Goal: Use online tool/utility: Use online tool/utility

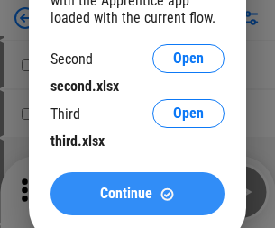
click at [137, 194] on span "Continue" at bounding box center [126, 194] width 52 height 14
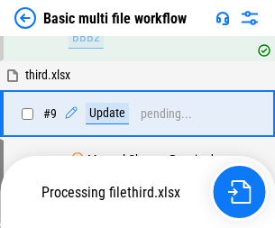
scroll to position [627, 0]
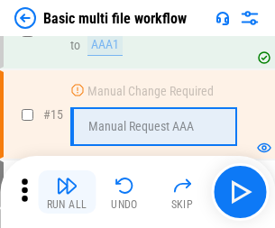
click at [67, 192] on img "button" at bounding box center [67, 186] width 22 height 22
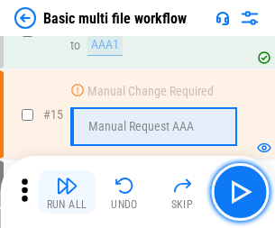
scroll to position [1199, 0]
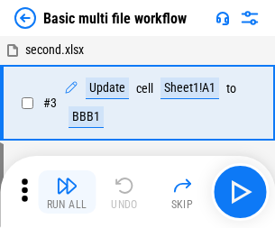
click at [67, 192] on img "button" at bounding box center [67, 186] width 22 height 22
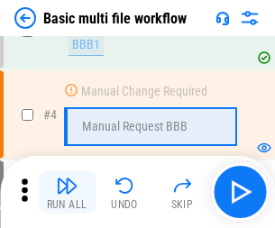
click at [67, 192] on img "button" at bounding box center [67, 186] width 22 height 22
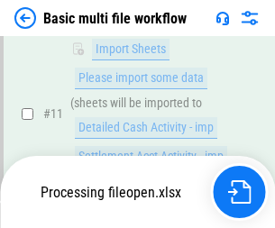
scroll to position [844, 0]
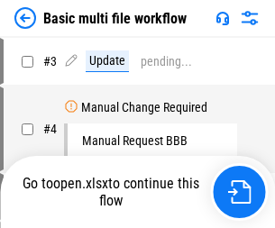
scroll to position [73, 0]
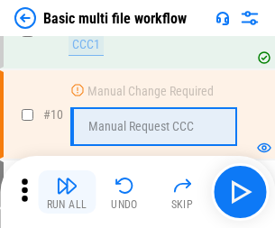
click at [67, 192] on img "button" at bounding box center [67, 186] width 22 height 22
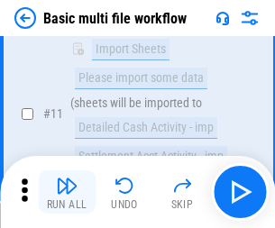
click at [67, 192] on img "button" at bounding box center [67, 186] width 22 height 22
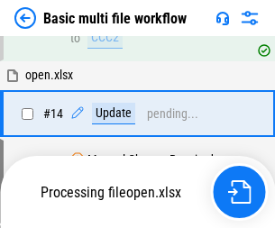
scroll to position [943, 0]
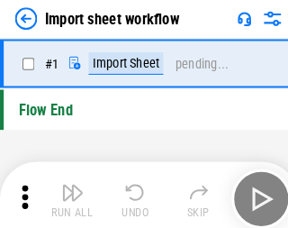
click at [67, 192] on img "button" at bounding box center [70, 186] width 22 height 22
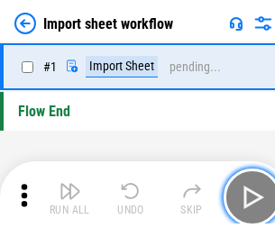
scroll to position [6, 0]
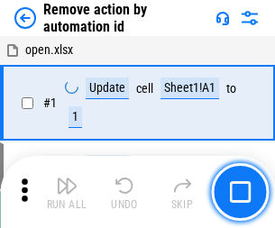
scroll to position [67, 0]
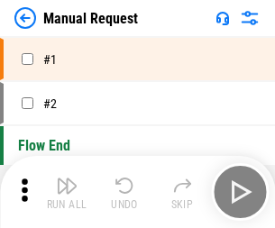
click at [67, 192] on img "button" at bounding box center [67, 186] width 22 height 22
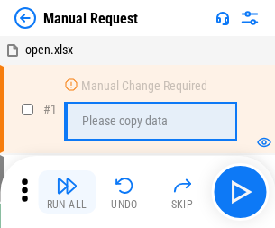
click at [67, 192] on img "button" at bounding box center [67, 186] width 22 height 22
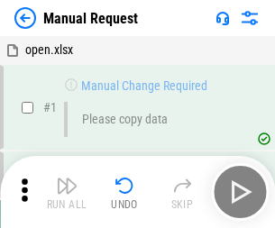
scroll to position [61, 0]
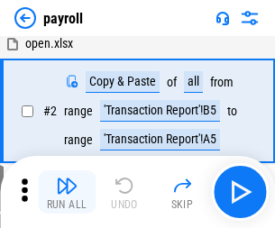
click at [67, 192] on img "button" at bounding box center [67, 186] width 22 height 22
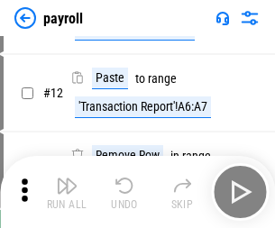
scroll to position [131, 0]
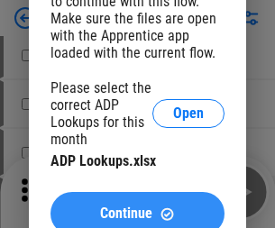
click at [137, 206] on span "Continue" at bounding box center [126, 213] width 52 height 14
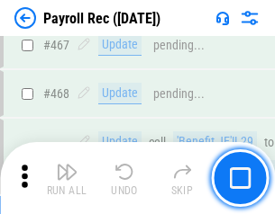
scroll to position [9605, 0]
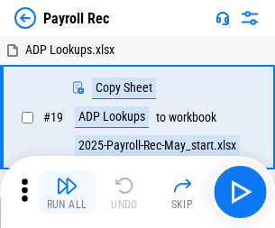
click at [67, 192] on img "button" at bounding box center [67, 186] width 22 height 22
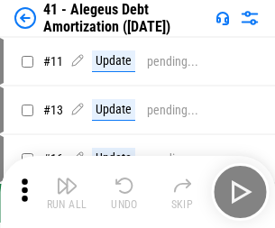
click at [67, 192] on img "button" at bounding box center [67, 186] width 22 height 22
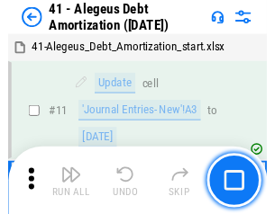
scroll to position [223, 0]
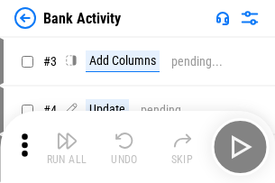
click at [67, 147] on img "button" at bounding box center [67, 141] width 22 height 22
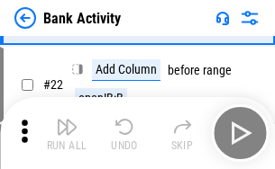
scroll to position [483, 0]
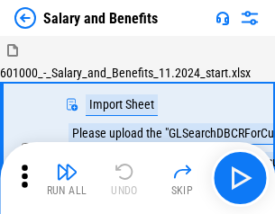
scroll to position [24, 0]
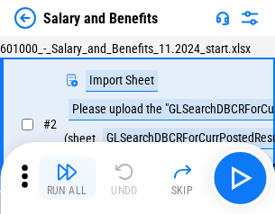
click at [67, 178] on img "button" at bounding box center [67, 172] width 22 height 22
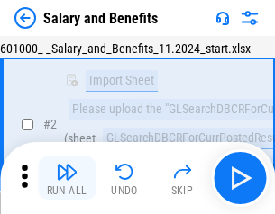
click at [67, 178] on img "button" at bounding box center [67, 172] width 22 height 22
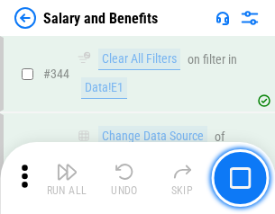
scroll to position [8439, 0]
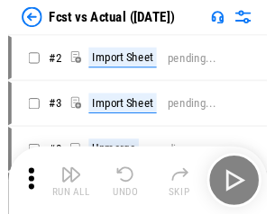
scroll to position [23, 0]
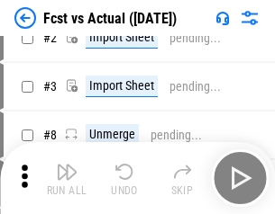
click at [67, 178] on img "button" at bounding box center [67, 172] width 22 height 22
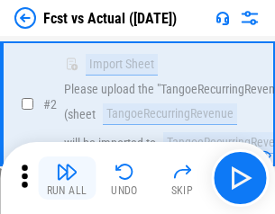
click at [67, 178] on img "button" at bounding box center [67, 172] width 22 height 22
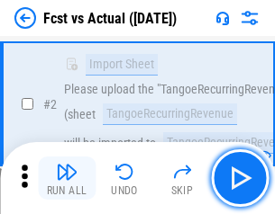
scroll to position [169, 0]
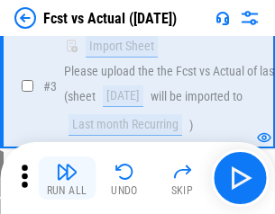
click at [67, 178] on img "button" at bounding box center [67, 172] width 22 height 22
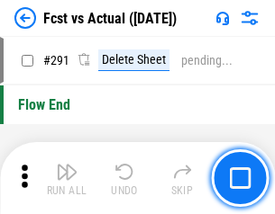
scroll to position [8530, 0]
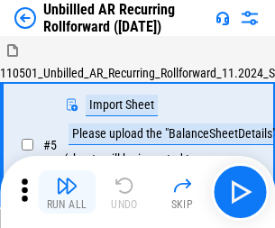
click at [67, 178] on img "button" at bounding box center [67, 186] width 22 height 22
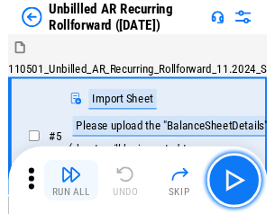
scroll to position [39, 0]
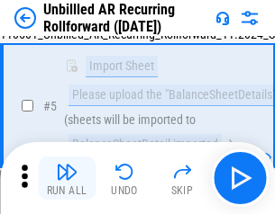
click at [67, 178] on img "button" at bounding box center [67, 172] width 22 height 22
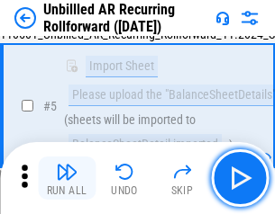
scroll to position [169, 0]
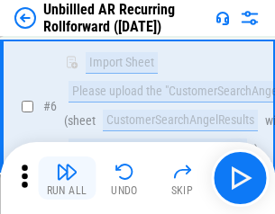
click at [67, 178] on img "button" at bounding box center [67, 172] width 22 height 22
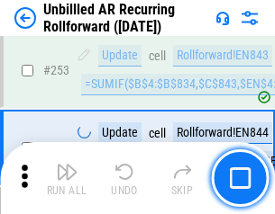
scroll to position [6122, 0]
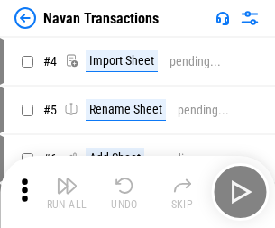
click at [67, 178] on img "button" at bounding box center [67, 186] width 22 height 22
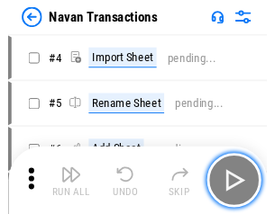
scroll to position [29, 0]
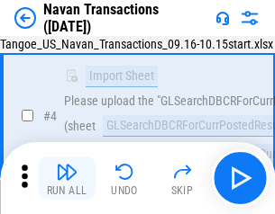
click at [67, 178] on img "button" at bounding box center [67, 172] width 22 height 22
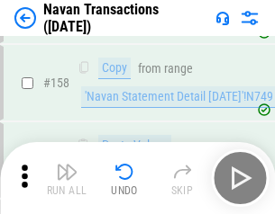
scroll to position [5843, 0]
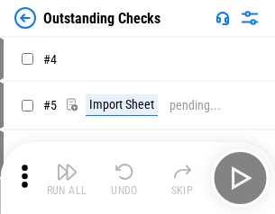
click at [67, 178] on img "button" at bounding box center [67, 172] width 22 height 22
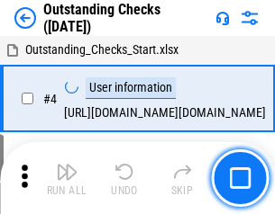
scroll to position [76, 0]
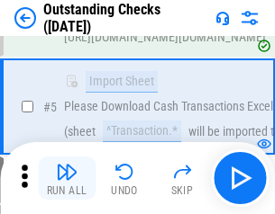
click at [67, 178] on img "button" at bounding box center [67, 172] width 22 height 22
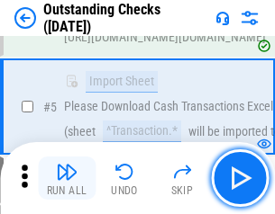
scroll to position [188, 0]
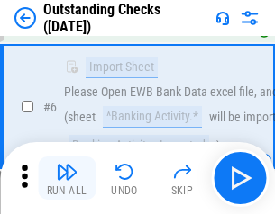
click at [67, 178] on img "button" at bounding box center [67, 172] width 22 height 22
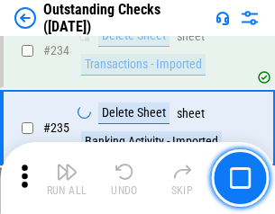
scroll to position [5473, 0]
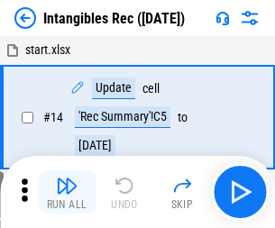
click at [67, 192] on img "button" at bounding box center [67, 186] width 22 height 22
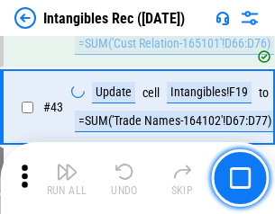
scroll to position [702, 0]
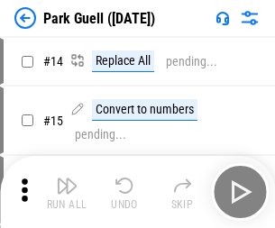
click at [67, 178] on img "button" at bounding box center [67, 186] width 22 height 22
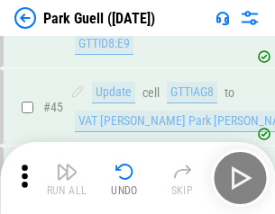
scroll to position [2254, 0]
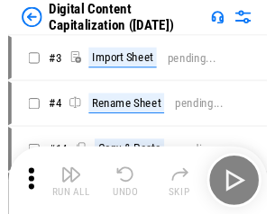
scroll to position [39, 0]
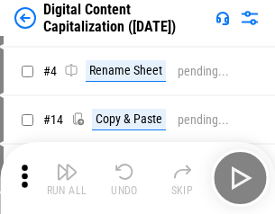
click at [67, 178] on img "button" at bounding box center [67, 172] width 22 height 22
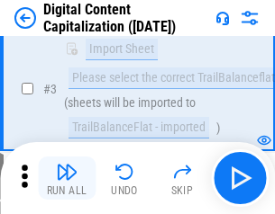
click at [67, 178] on img "button" at bounding box center [67, 172] width 22 height 22
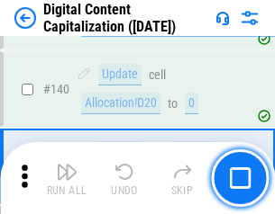
scroll to position [1898, 0]
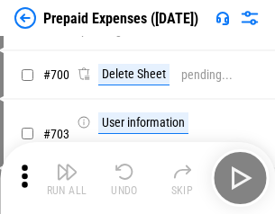
click at [67, 178] on img "button" at bounding box center [67, 172] width 22 height 22
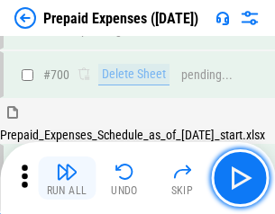
scroll to position [4849, 0]
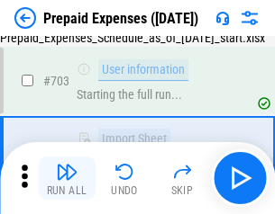
click at [67, 178] on img "button" at bounding box center [67, 172] width 22 height 22
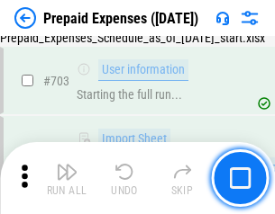
scroll to position [4956, 0]
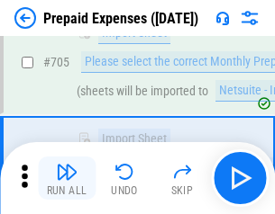
click at [67, 178] on img "button" at bounding box center [67, 172] width 22 height 22
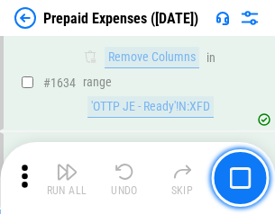
scroll to position [17548, 0]
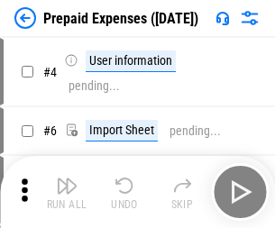
click at [67, 192] on img "button" at bounding box center [67, 186] width 22 height 22
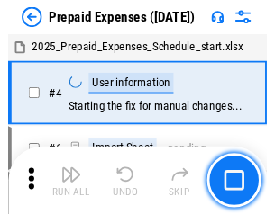
scroll to position [79, 0]
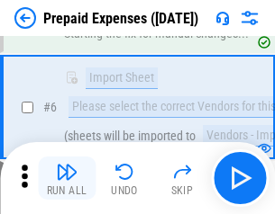
click at [67, 178] on img "button" at bounding box center [67, 172] width 22 height 22
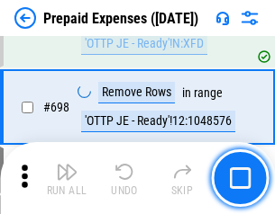
scroll to position [6276, 0]
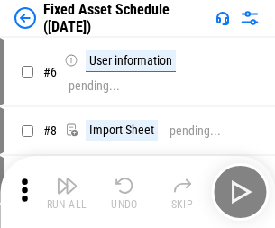
click at [67, 192] on img "button" at bounding box center [67, 186] width 22 height 22
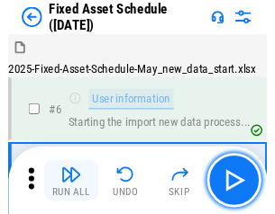
scroll to position [97, 0]
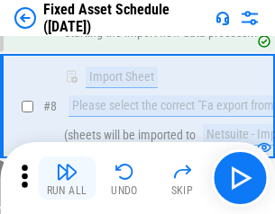
click at [67, 178] on img "button" at bounding box center [67, 172] width 22 height 22
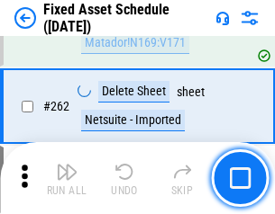
scroll to position [5744, 0]
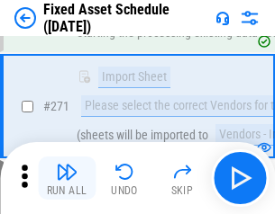
click at [67, 178] on img "button" at bounding box center [67, 172] width 22 height 22
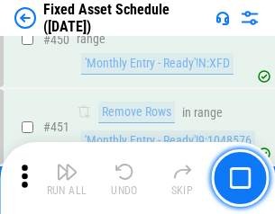
scroll to position [8057, 0]
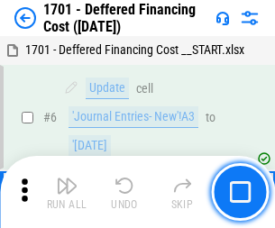
scroll to position [216, 0]
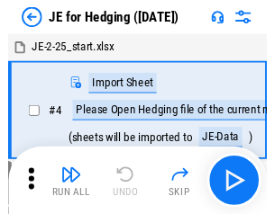
scroll to position [3, 0]
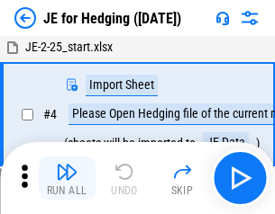
click at [67, 178] on img "button" at bounding box center [67, 172] width 22 height 22
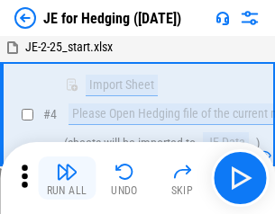
click at [67, 178] on img "button" at bounding box center [67, 172] width 22 height 22
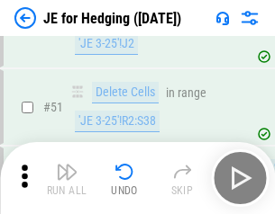
scroll to position [1167, 0]
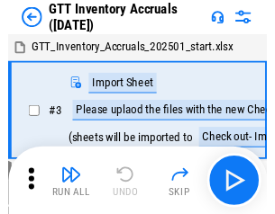
scroll to position [3, 0]
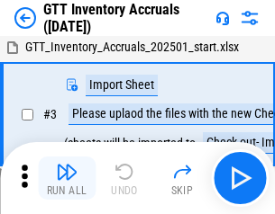
click at [67, 178] on img "button" at bounding box center [67, 172] width 22 height 22
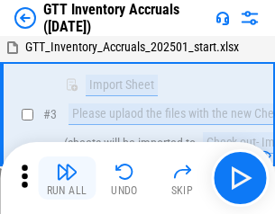
click at [67, 178] on img "button" at bounding box center [67, 172] width 22 height 22
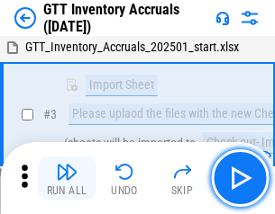
scroll to position [116, 0]
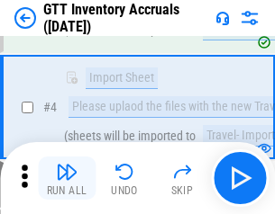
click at [67, 178] on img "button" at bounding box center [67, 172] width 22 height 22
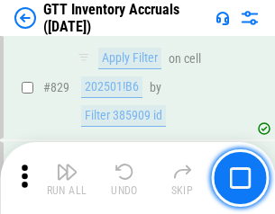
scroll to position [13680, 0]
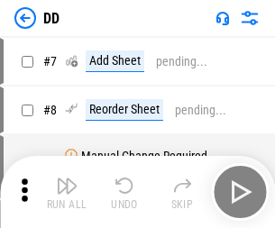
click at [67, 192] on img "button" at bounding box center [67, 186] width 22 height 22
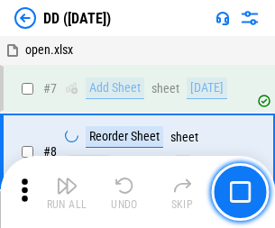
scroll to position [174, 0]
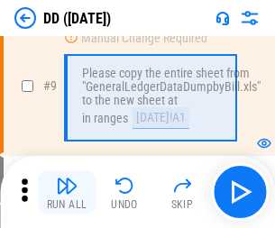
click at [67, 192] on img "button" at bounding box center [67, 186] width 22 height 22
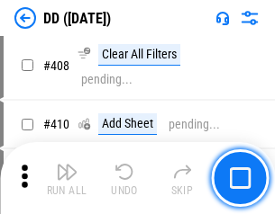
scroll to position [8064, 0]
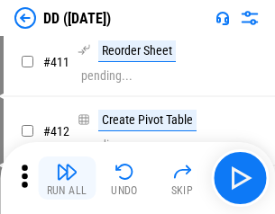
click at [67, 178] on img "button" at bounding box center [67, 172] width 22 height 22
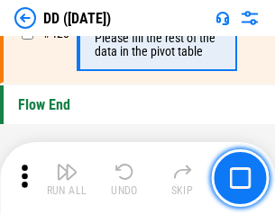
scroll to position [8626, 0]
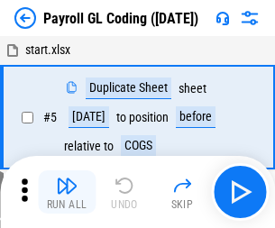
click at [67, 192] on img "button" at bounding box center [67, 186] width 22 height 22
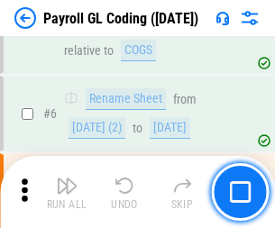
scroll to position [216, 0]
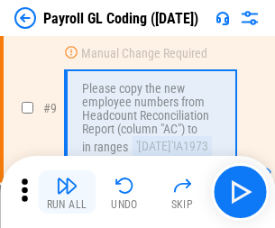
click at [67, 192] on img "button" at bounding box center [67, 186] width 22 height 22
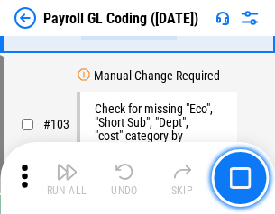
scroll to position [4228, 0]
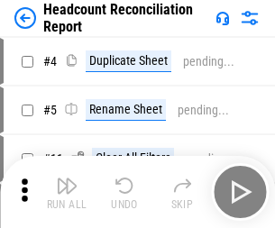
click at [67, 192] on img "button" at bounding box center [67, 186] width 22 height 22
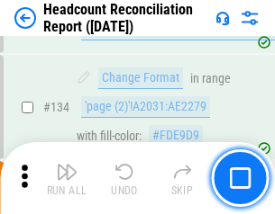
scroll to position [2166, 0]
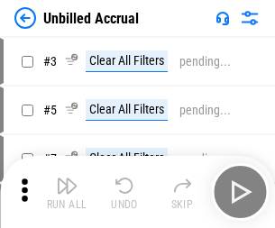
click at [67, 192] on img "button" at bounding box center [67, 186] width 22 height 22
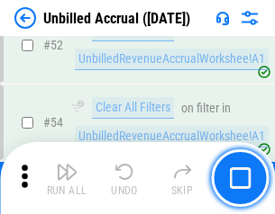
scroll to position [1882, 0]
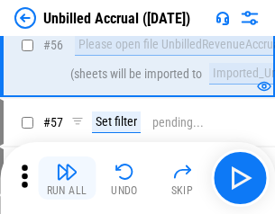
click at [67, 178] on img "button" at bounding box center [67, 172] width 22 height 22
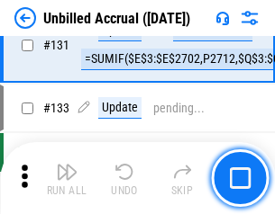
scroll to position [5368, 0]
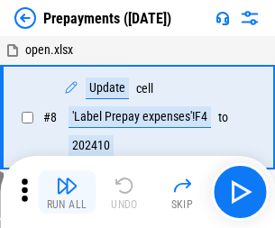
click at [67, 192] on img "button" at bounding box center [67, 186] width 22 height 22
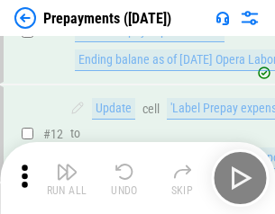
scroll to position [113, 0]
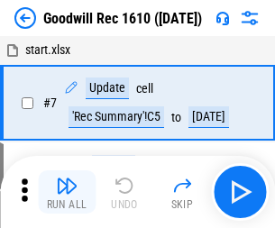
click at [67, 192] on img "button" at bounding box center [67, 186] width 22 height 22
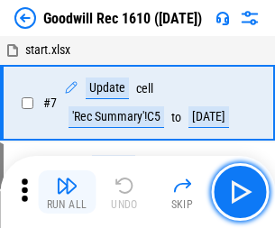
scroll to position [308, 0]
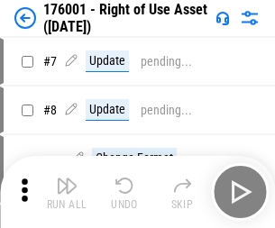
click at [67, 192] on img "button" at bounding box center [67, 186] width 22 height 22
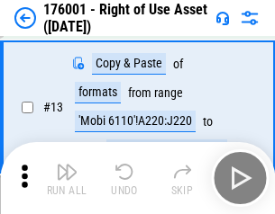
scroll to position [116, 0]
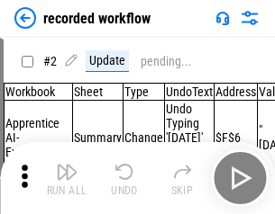
click at [67, 178] on img "button" at bounding box center [67, 172] width 22 height 22
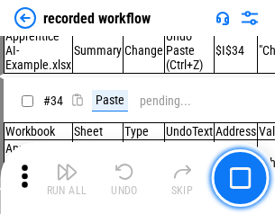
scroll to position [5633, 0]
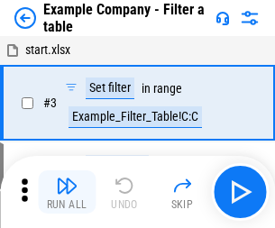
click at [67, 192] on img "button" at bounding box center [67, 186] width 22 height 22
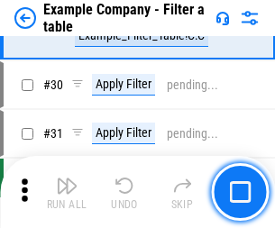
scroll to position [1649, 0]
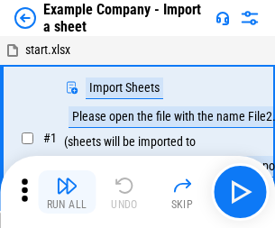
click at [67, 178] on img "button" at bounding box center [67, 186] width 22 height 22
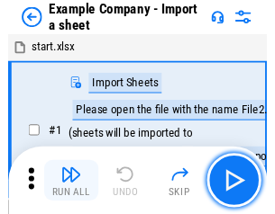
scroll to position [28, 0]
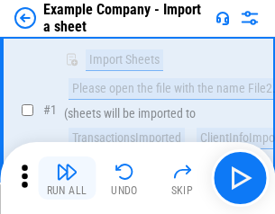
click at [67, 178] on img "button" at bounding box center [67, 172] width 22 height 22
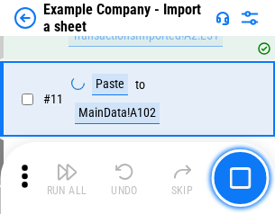
scroll to position [398, 0]
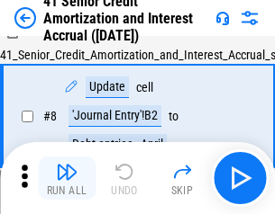
click at [67, 178] on img "button" at bounding box center [67, 172] width 22 height 22
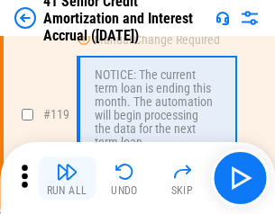
click at [67, 178] on img "button" at bounding box center [67, 172] width 22 height 22
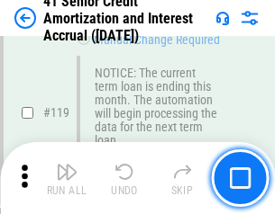
scroll to position [1701, 0]
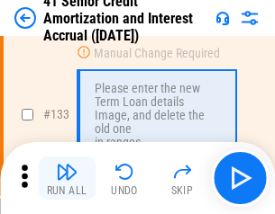
click at [67, 178] on img "button" at bounding box center [67, 172] width 22 height 22
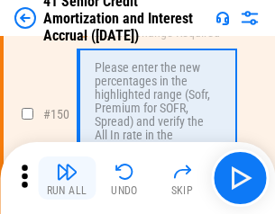
click at [67, 178] on img "button" at bounding box center [67, 172] width 22 height 22
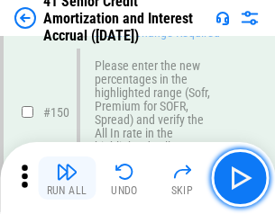
scroll to position [2073, 0]
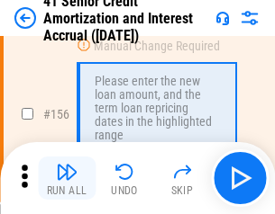
click at [67, 178] on img "button" at bounding box center [67, 172] width 22 height 22
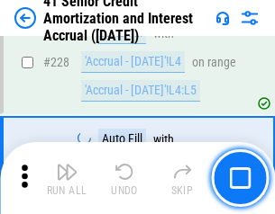
scroll to position [4036, 0]
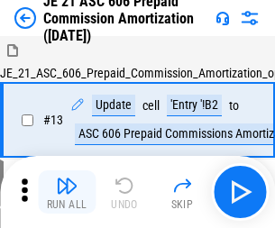
click at [67, 178] on img "button" at bounding box center [67, 186] width 22 height 22
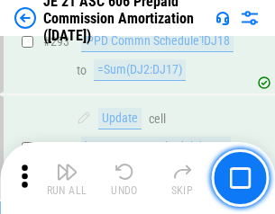
scroll to position [3316, 0]
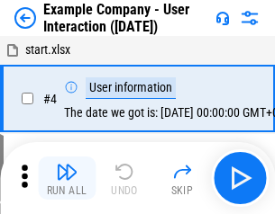
click at [67, 178] on img "button" at bounding box center [67, 172] width 22 height 22
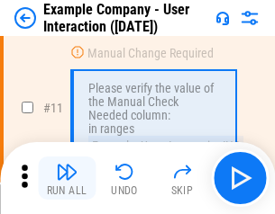
click at [67, 178] on img "button" at bounding box center [67, 172] width 22 height 22
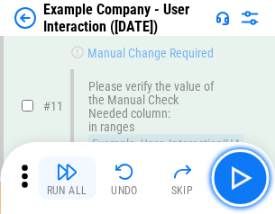
scroll to position [390, 0]
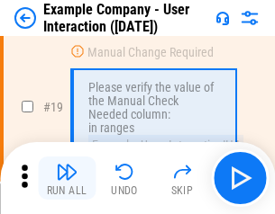
click at [67, 178] on img "button" at bounding box center [67, 172] width 22 height 22
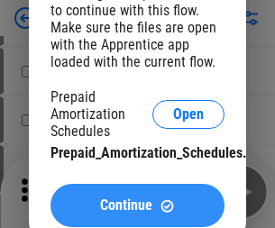
click at [137, 205] on span "Continue" at bounding box center [126, 205] width 52 height 14
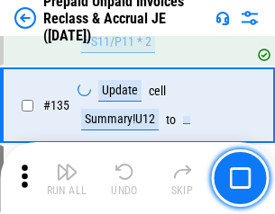
scroll to position [2336, 0]
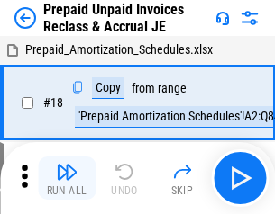
click at [67, 178] on img "button" at bounding box center [67, 172] width 22 height 22
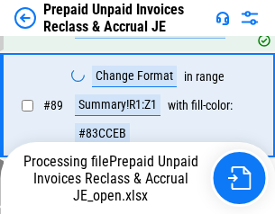
scroll to position [1471, 0]
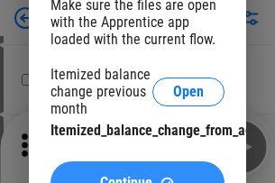
click at [137, 176] on span "Continue" at bounding box center [126, 183] width 52 height 14
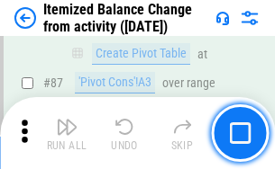
scroll to position [1762, 0]
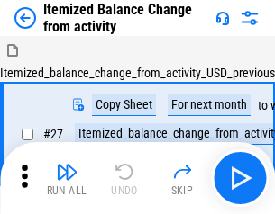
scroll to position [28, 0]
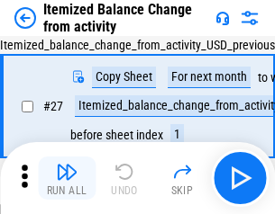
click at [67, 178] on img "button" at bounding box center [67, 172] width 22 height 22
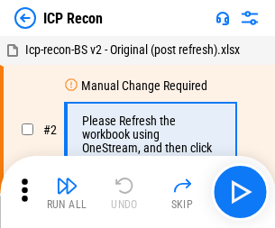
scroll to position [8, 0]
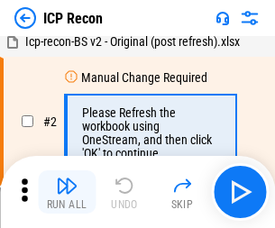
click at [67, 192] on img "button" at bounding box center [67, 186] width 22 height 22
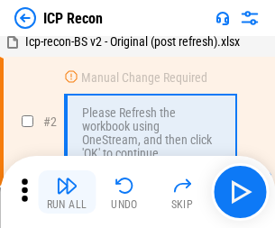
click at [67, 192] on img "button" at bounding box center [67, 186] width 22 height 22
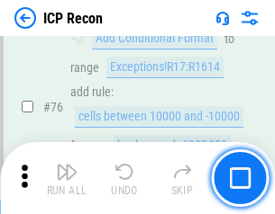
scroll to position [1619, 0]
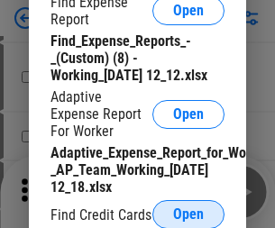
click at [188, 214] on span "Open" at bounding box center [188, 214] width 31 height 14
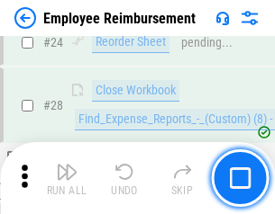
scroll to position [843, 0]
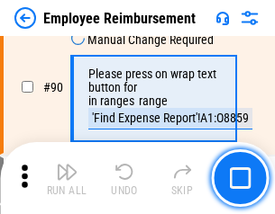
click at [67, 178] on img "button" at bounding box center [67, 172] width 22 height 22
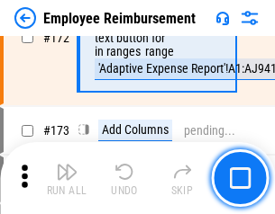
click at [67, 178] on img "button" at bounding box center [67, 172] width 22 height 22
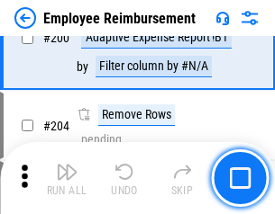
scroll to position [4560, 0]
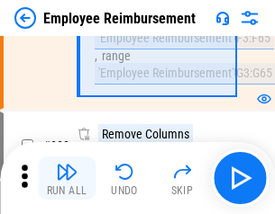
click at [67, 178] on img "button" at bounding box center [67, 172] width 22 height 22
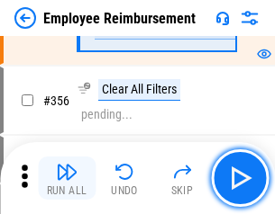
click at [67, 178] on img "button" at bounding box center [67, 172] width 22 height 22
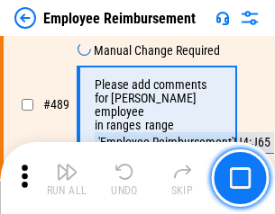
scroll to position [11455, 0]
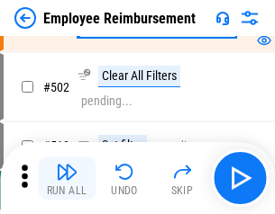
click at [67, 178] on img "button" at bounding box center [67, 172] width 22 height 22
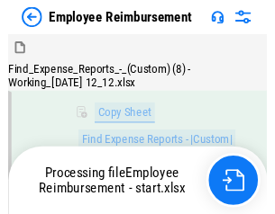
scroll to position [367, 0]
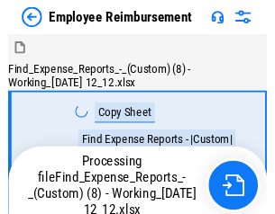
scroll to position [61, 0]
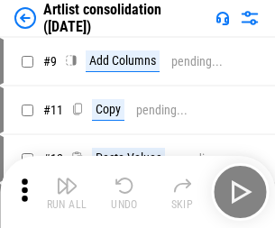
click at [67, 192] on img "button" at bounding box center [67, 186] width 22 height 22
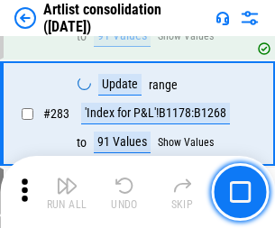
scroll to position [7454, 0]
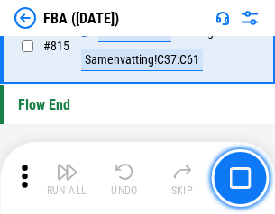
scroll to position [16134, 0]
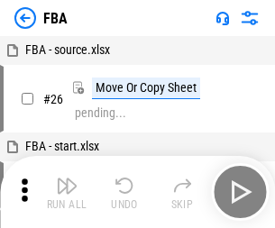
scroll to position [18, 0]
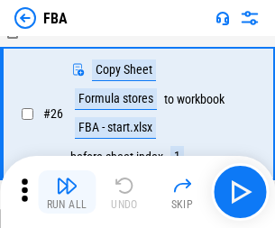
click at [67, 192] on img "button" at bounding box center [67, 186] width 22 height 22
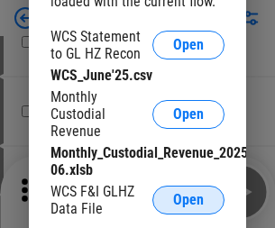
click at [188, 200] on span "Open" at bounding box center [188, 200] width 31 height 14
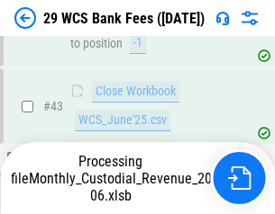
scroll to position [736, 0]
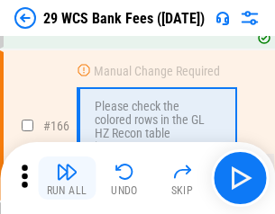
click at [67, 178] on img "button" at bounding box center [67, 172] width 22 height 22
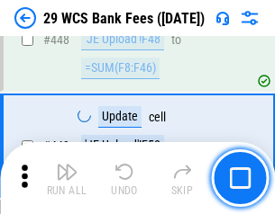
scroll to position [8727, 0]
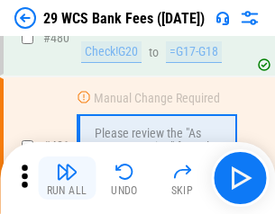
click at [67, 178] on img "button" at bounding box center [67, 172] width 22 height 22
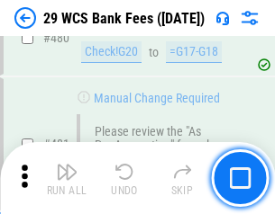
scroll to position [9293, 0]
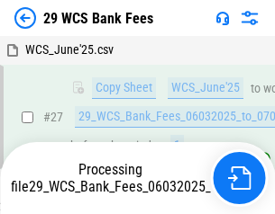
scroll to position [360, 0]
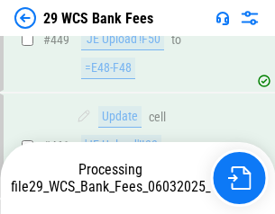
scroll to position [9060, 0]
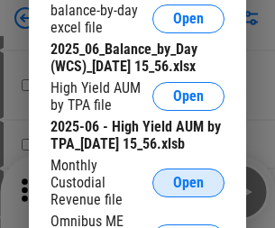
click at [188, 190] on span "Open" at bounding box center [188, 183] width 31 height 14
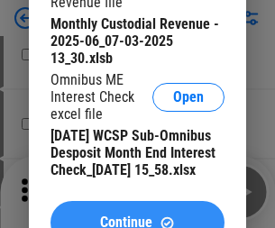
click at [137, 215] on span "Continue" at bounding box center [126, 222] width 52 height 14
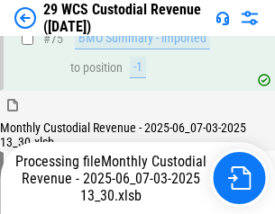
scroll to position [1883, 0]
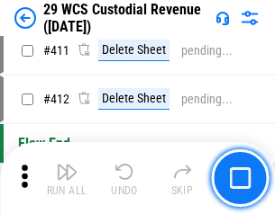
click at [67, 178] on img "button" at bounding box center [67, 172] width 22 height 22
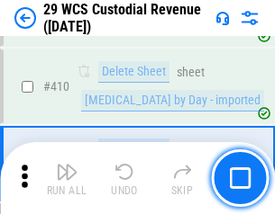
scroll to position [8607, 0]
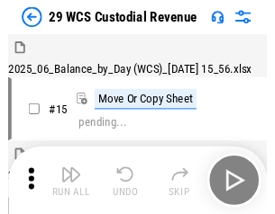
scroll to position [43, 0]
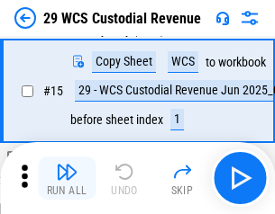
click at [67, 178] on img "button" at bounding box center [67, 172] width 22 height 22
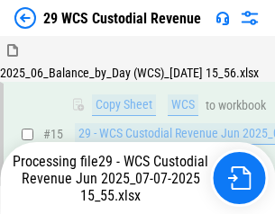
scroll to position [408, 0]
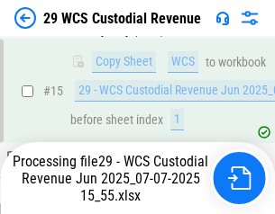
scroll to position [408, 0]
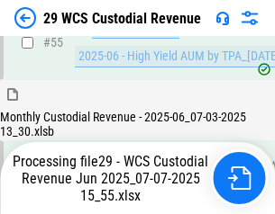
scroll to position [1883, 0]
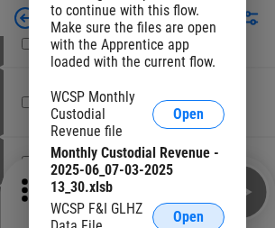
click at [188, 214] on span "Open" at bounding box center [188, 217] width 31 height 14
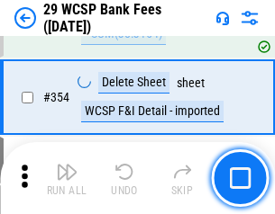
scroll to position [5991, 0]
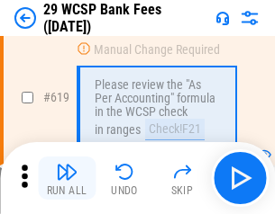
click at [67, 178] on img "button" at bounding box center [67, 172] width 22 height 22
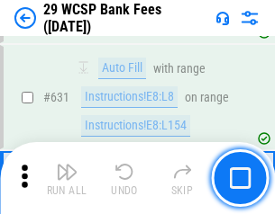
scroll to position [10388, 0]
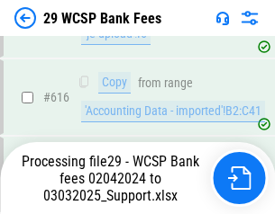
scroll to position [9943, 0]
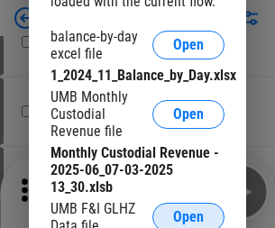
click at [188, 214] on span "Open" at bounding box center [188, 217] width 31 height 14
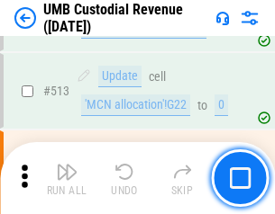
scroll to position [8717, 0]
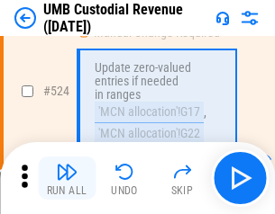
click at [67, 178] on img "button" at bounding box center [67, 172] width 22 height 22
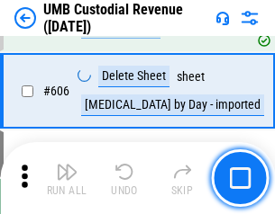
scroll to position [10403, 0]
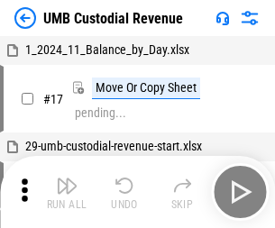
scroll to position [14, 0]
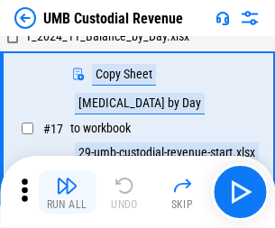
click at [67, 192] on img "button" at bounding box center [67, 186] width 22 height 22
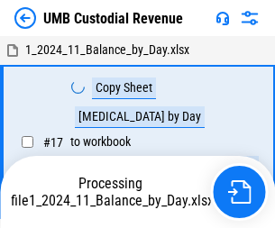
scroll to position [14, 0]
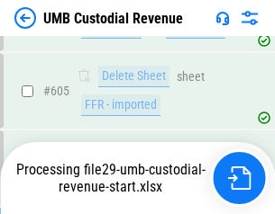
scroll to position [10362, 0]
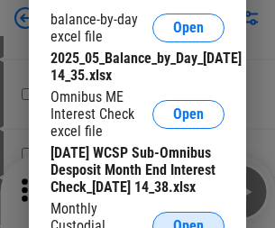
click at [188, 219] on span "Open" at bounding box center [188, 226] width 31 height 14
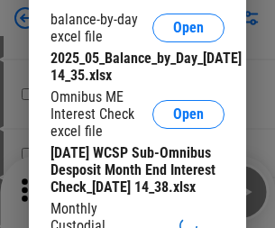
scroll to position [342, 0]
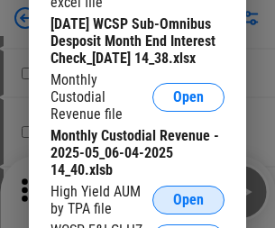
click at [188, 207] on span "Open" at bounding box center [188, 200] width 31 height 14
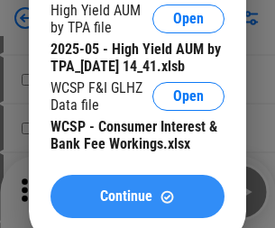
click at [137, 204] on span "Continue" at bounding box center [126, 196] width 52 height 14
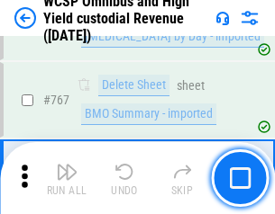
scroll to position [14686, 0]
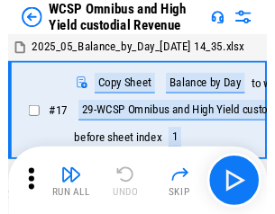
scroll to position [10, 0]
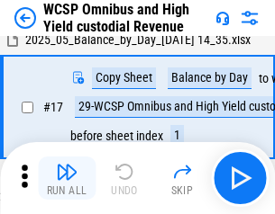
click at [67, 178] on img "button" at bounding box center [67, 172] width 22 height 22
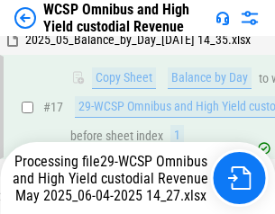
scroll to position [375, 0]
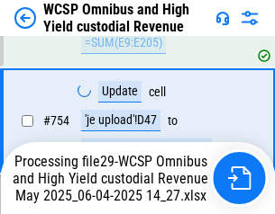
scroll to position [14489, 0]
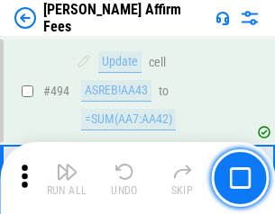
scroll to position [4901, 0]
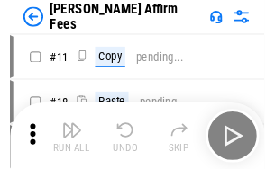
scroll to position [18, 0]
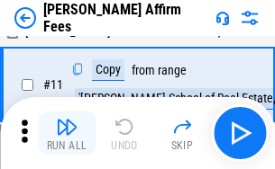
click at [67, 133] on img "button" at bounding box center [67, 127] width 22 height 22
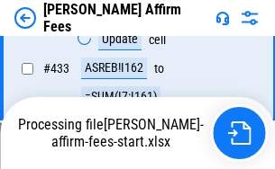
scroll to position [4013, 0]
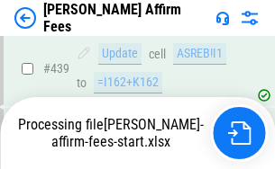
scroll to position [4727, 0]
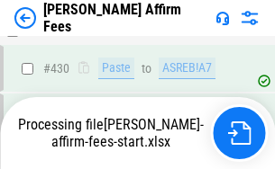
scroll to position [3815, 0]
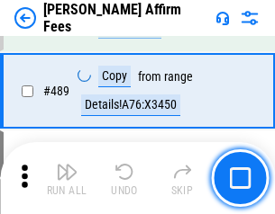
scroll to position [4704, 0]
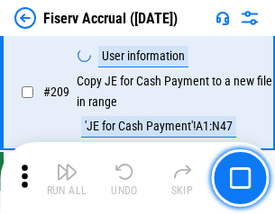
scroll to position [5597, 0]
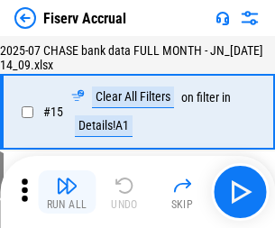
click at [67, 192] on img "button" at bounding box center [67, 186] width 22 height 22
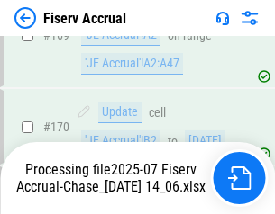
scroll to position [4985, 0]
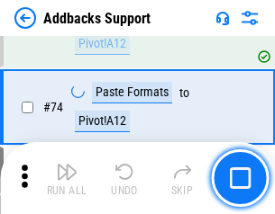
scroll to position [1312, 0]
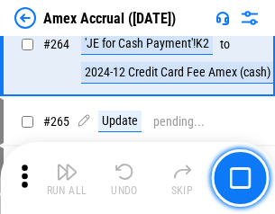
scroll to position [5278, 0]
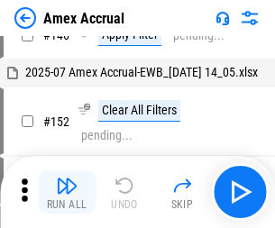
click at [67, 192] on img "button" at bounding box center [67, 186] width 22 height 22
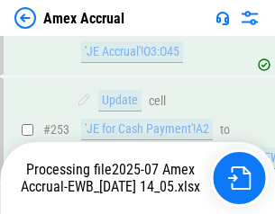
scroll to position [5370, 0]
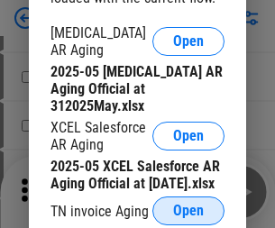
click at [188, 205] on span "Open" at bounding box center [188, 211] width 31 height 14
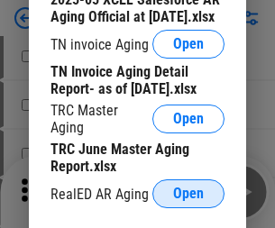
click at [188, 188] on span "Open" at bounding box center [188, 194] width 31 height 14
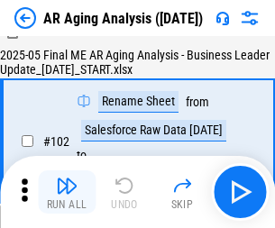
click at [67, 192] on img "button" at bounding box center [67, 186] width 22 height 22
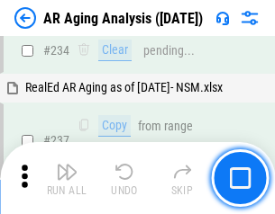
scroll to position [2794, 0]
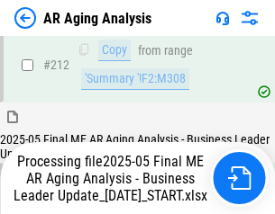
scroll to position [2773, 0]
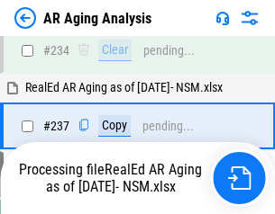
scroll to position [2848, 0]
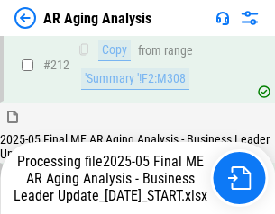
scroll to position [2773, 0]
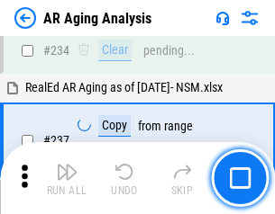
scroll to position [2773, 0]
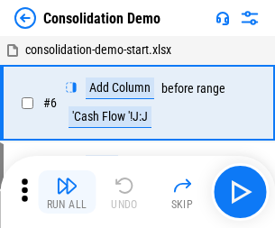
click at [67, 192] on img "button" at bounding box center [67, 186] width 22 height 22
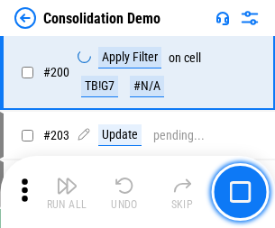
scroll to position [5651, 0]
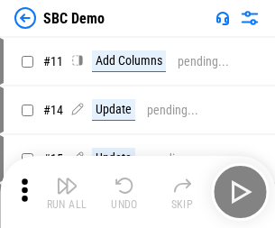
click at [67, 192] on img "button" at bounding box center [67, 186] width 22 height 22
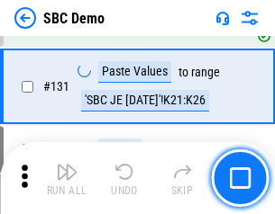
scroll to position [3096, 0]
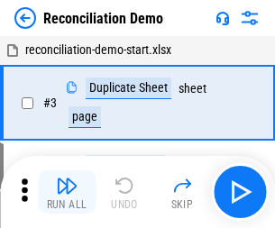
click at [67, 192] on img "button" at bounding box center [67, 186] width 22 height 22
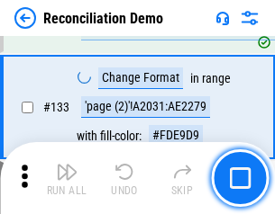
scroll to position [2140, 0]
